Goal: Navigation & Orientation: Find specific page/section

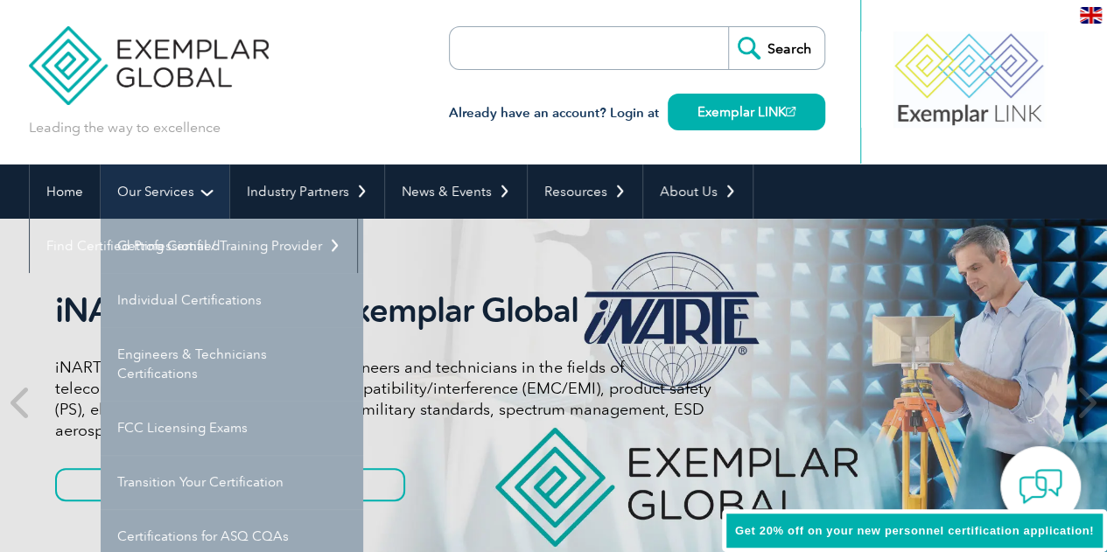
click at [146, 200] on link "Our Services" at bounding box center [165, 192] width 129 height 54
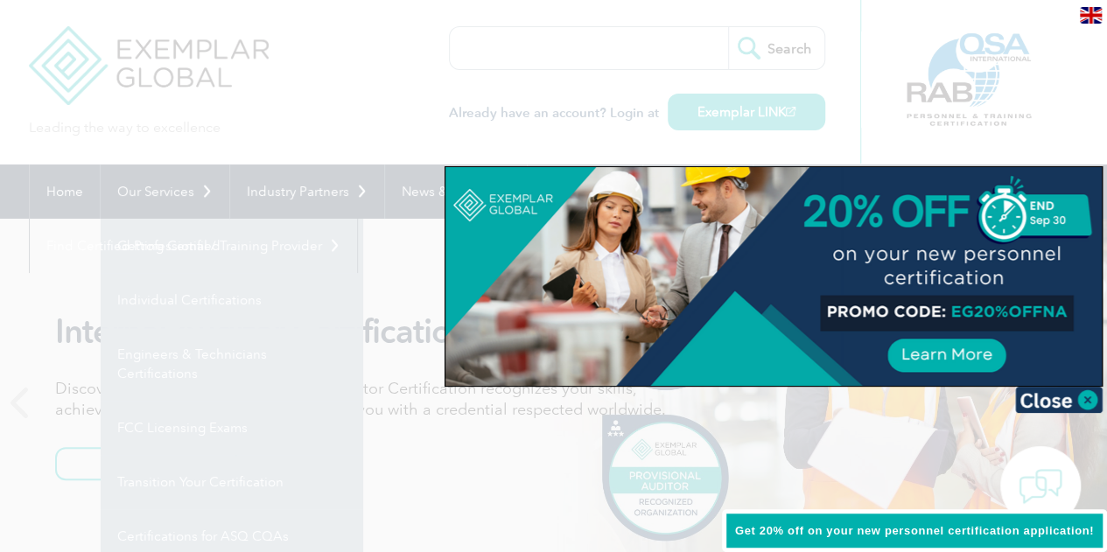
click at [312, 97] on div at bounding box center [553, 276] width 1107 height 552
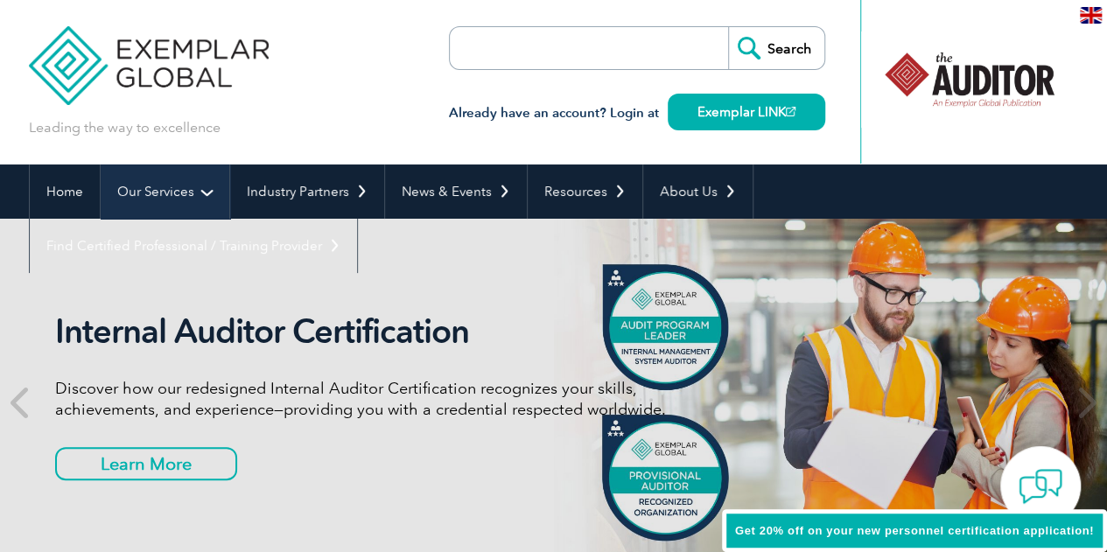
click at [164, 193] on link "Our Services" at bounding box center [165, 192] width 129 height 54
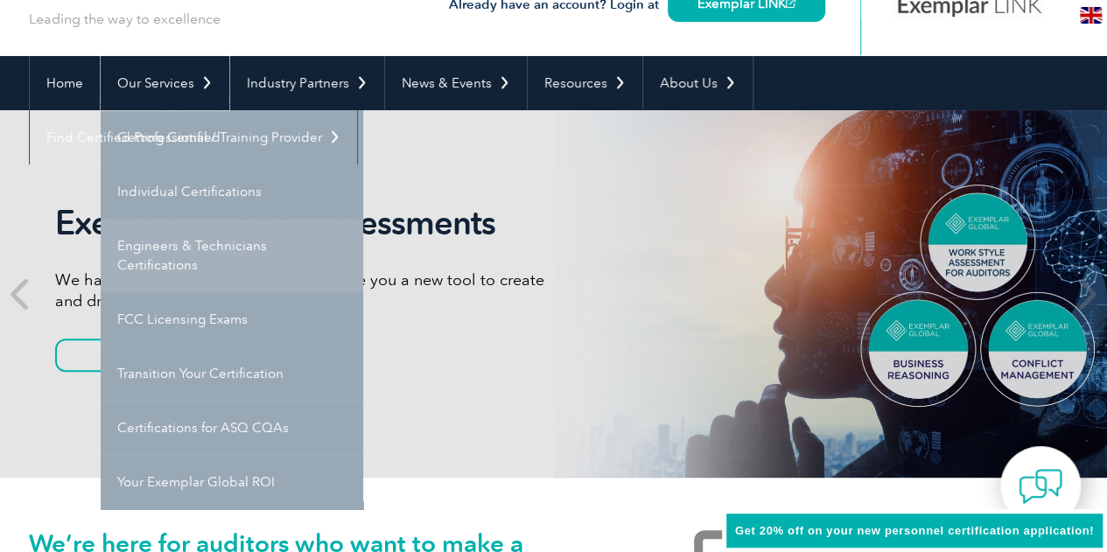
scroll to position [88, 0]
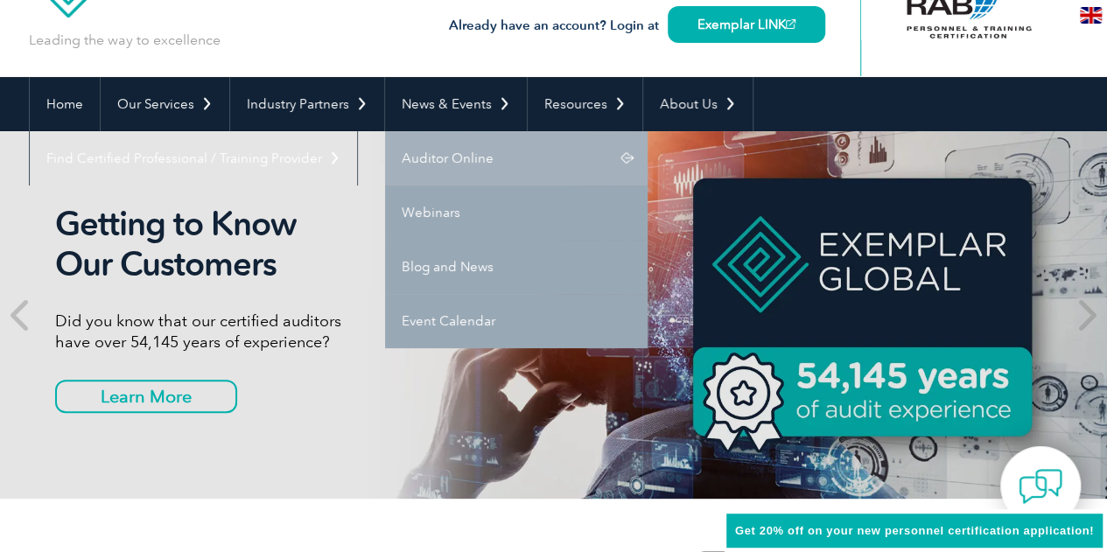
click at [459, 158] on link "Auditor Online" at bounding box center [516, 158] width 263 height 54
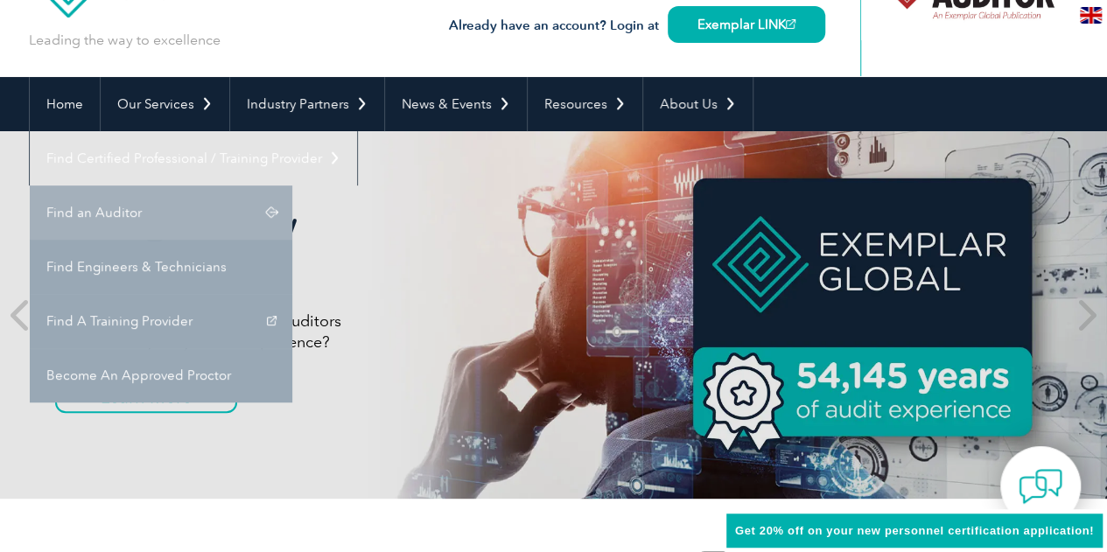
click at [292, 186] on link "Find an Auditor" at bounding box center [161, 213] width 263 height 54
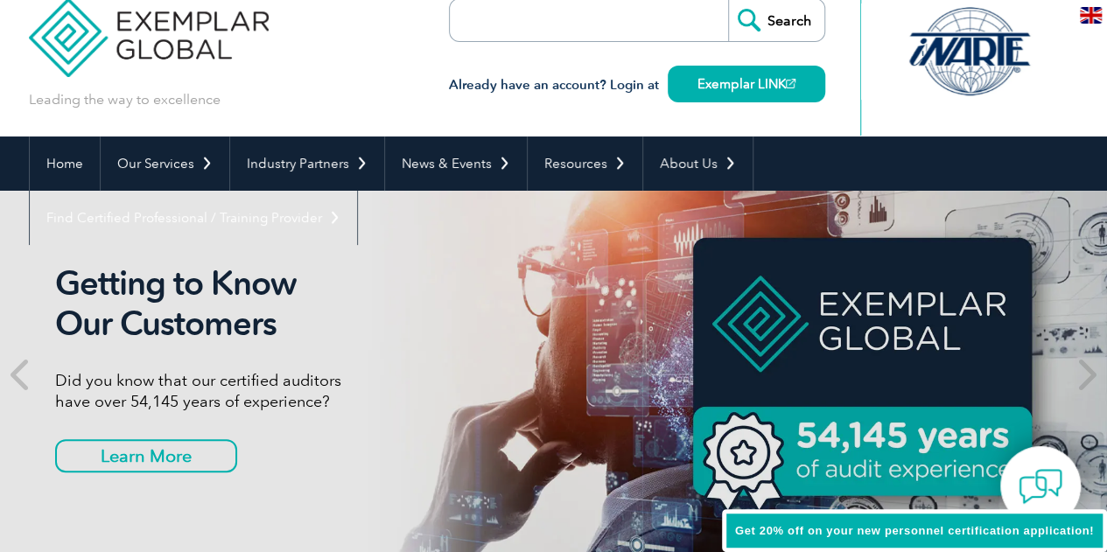
scroll to position [0, 0]
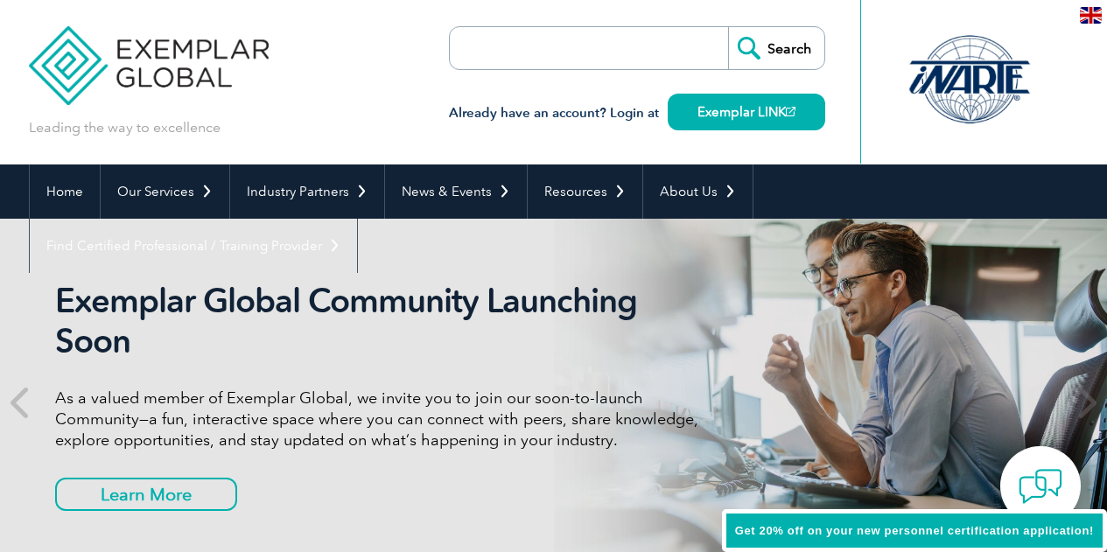
scroll to position [263, 0]
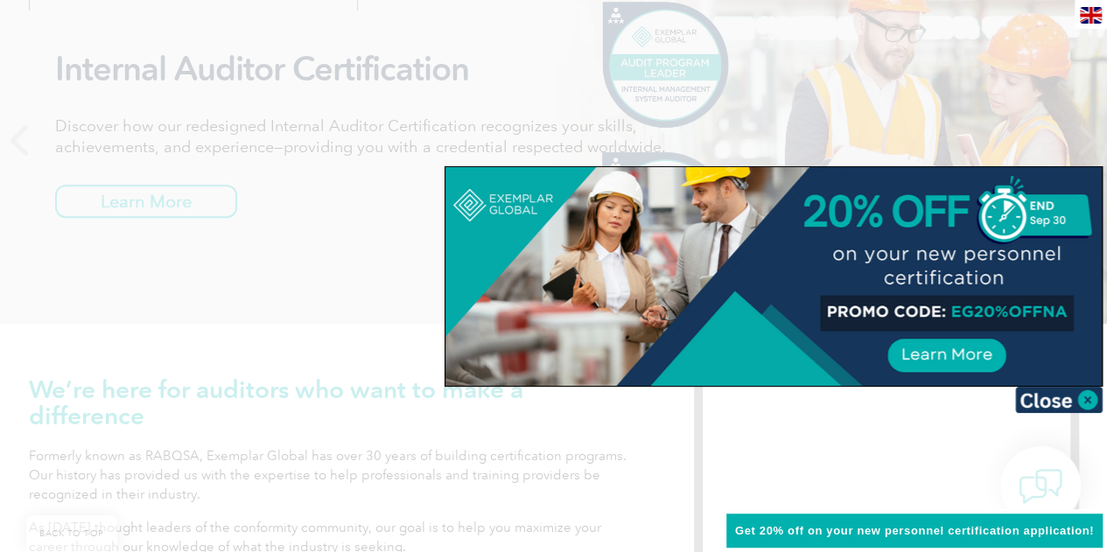
click at [263, 219] on div at bounding box center [553, 276] width 1107 height 552
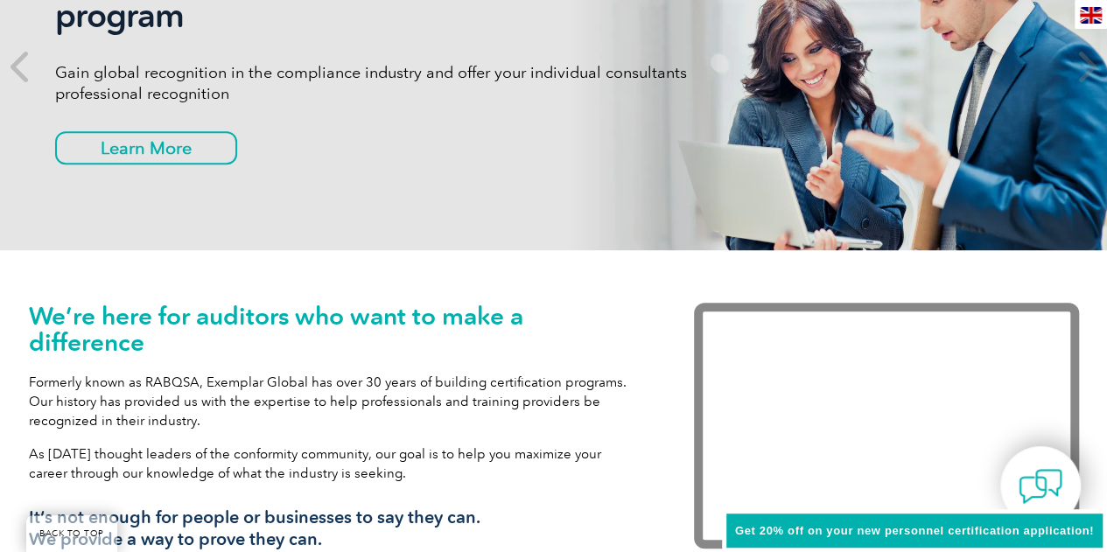
scroll to position [0, 0]
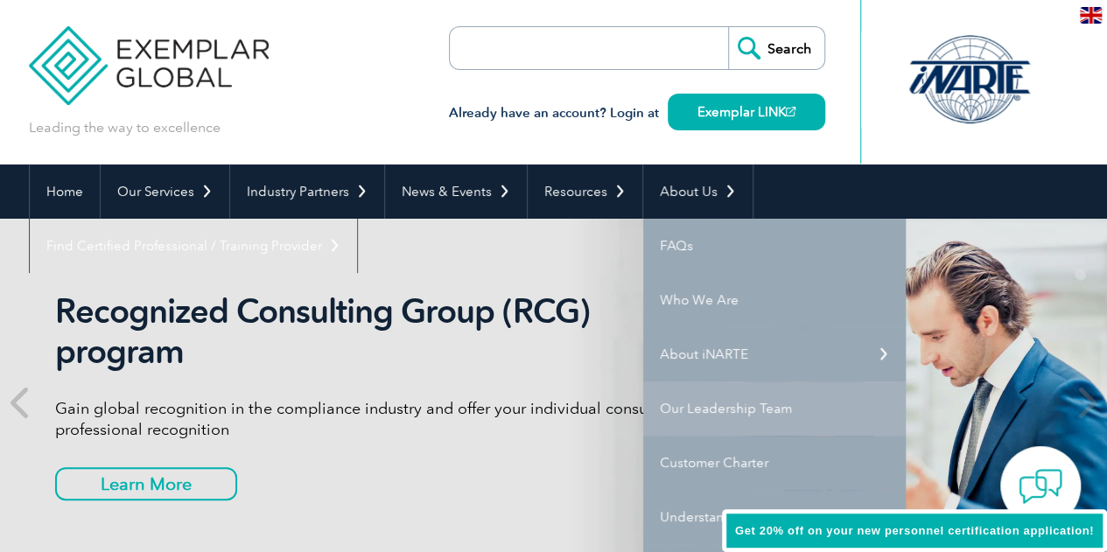
click at [677, 403] on link "Our Leadership Team" at bounding box center [774, 409] width 263 height 54
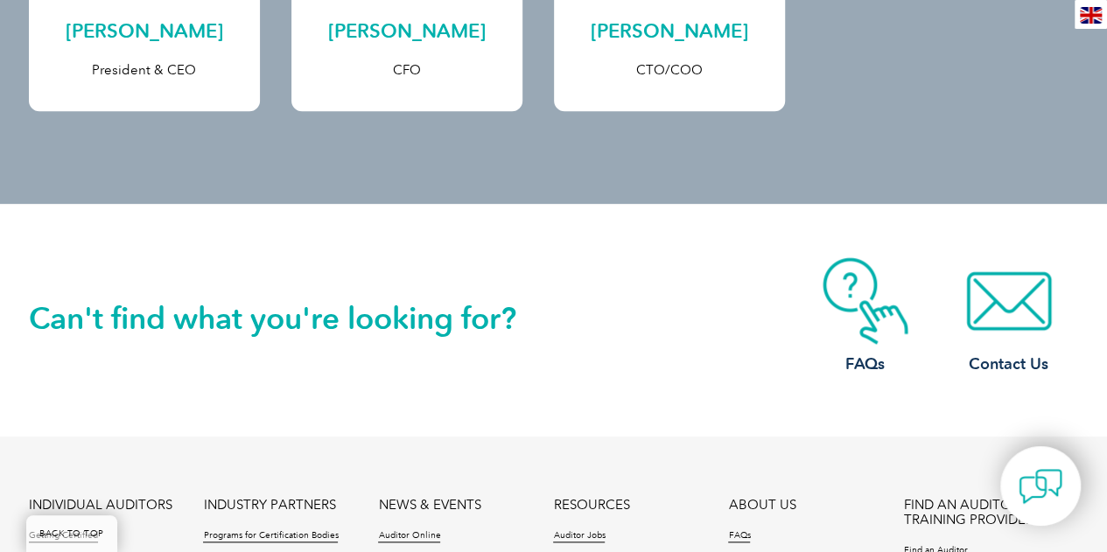
scroll to position [875, 0]
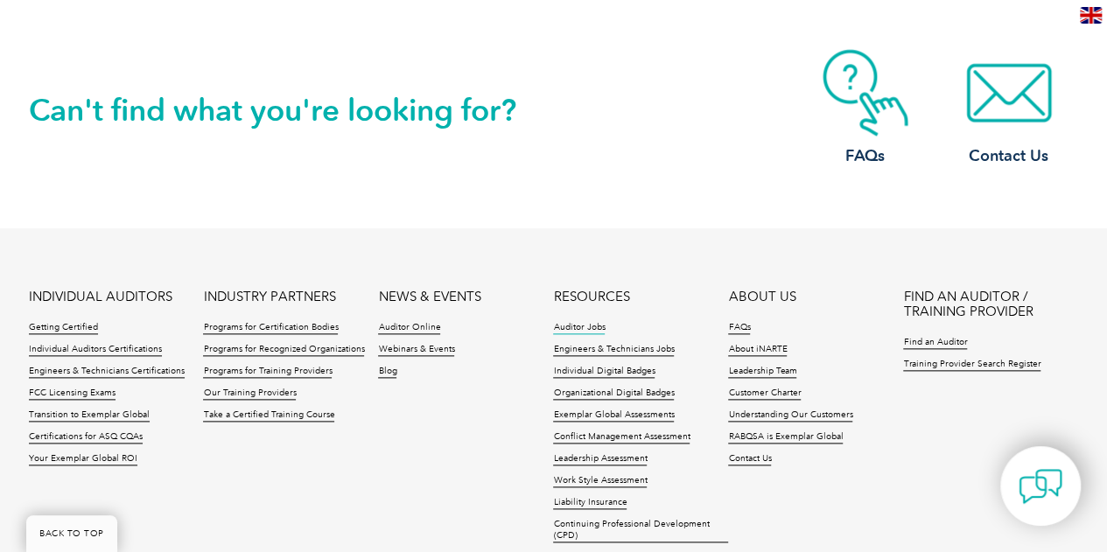
click at [588, 327] on link "Auditor Jobs" at bounding box center [579, 328] width 52 height 12
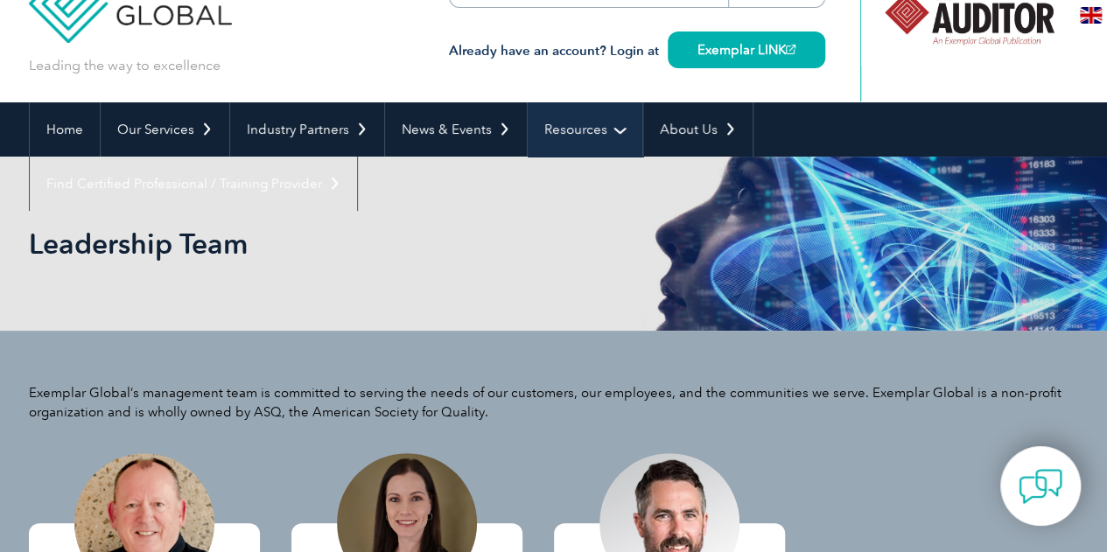
scroll to position [0, 0]
